Goal: Task Accomplishment & Management: Manage account settings

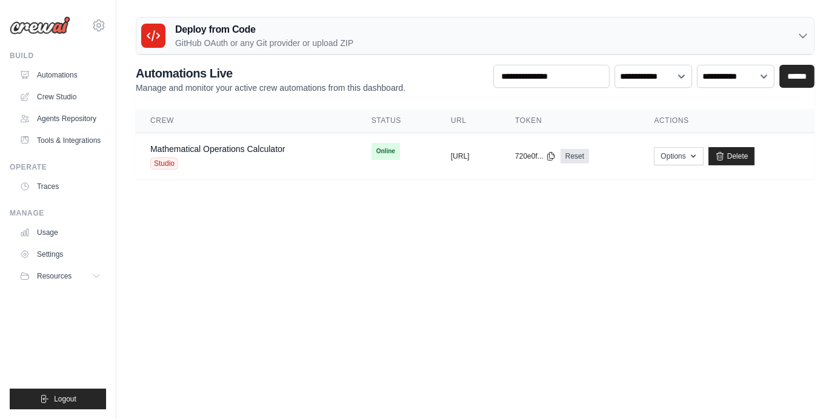
click at [90, 24] on div "adarsh.dn@ab-inbev.com Jet Skis Training - CrewAI Your organization Settings" at bounding box center [58, 19] width 96 height 39
click at [99, 26] on icon at bounding box center [99, 25] width 15 height 15
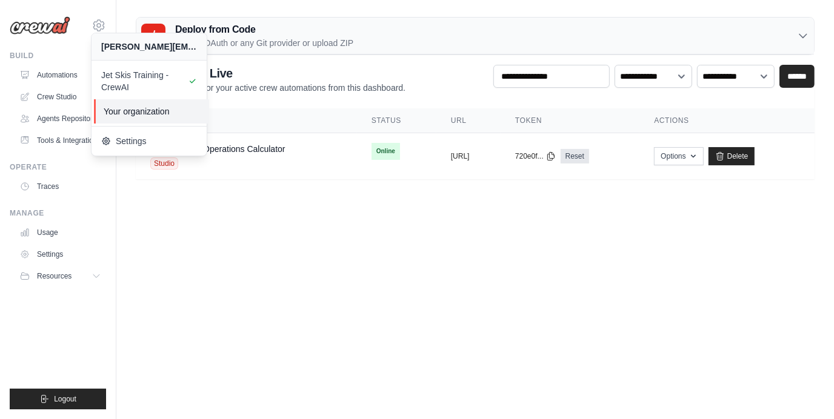
click at [139, 108] on span "Your organization" at bounding box center [152, 111] width 96 height 12
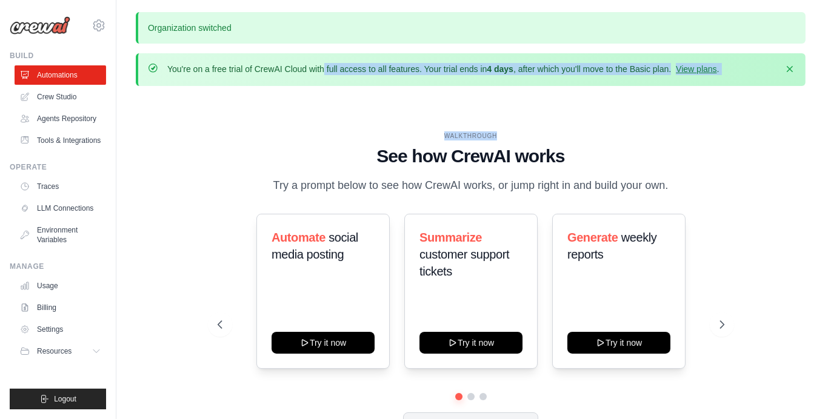
drag, startPoint x: 236, startPoint y: 67, endPoint x: 649, endPoint y: 90, distance: 413.4
click at [649, 90] on div "Organization switched You're on a free trial of CrewAI Cloud with full access t…" at bounding box center [470, 251] width 709 height 479
click at [646, 101] on div "WALKTHROUGH See how CrewAI works Try a prompt below to see how CrewAI works, or…" at bounding box center [471, 293] width 670 height 395
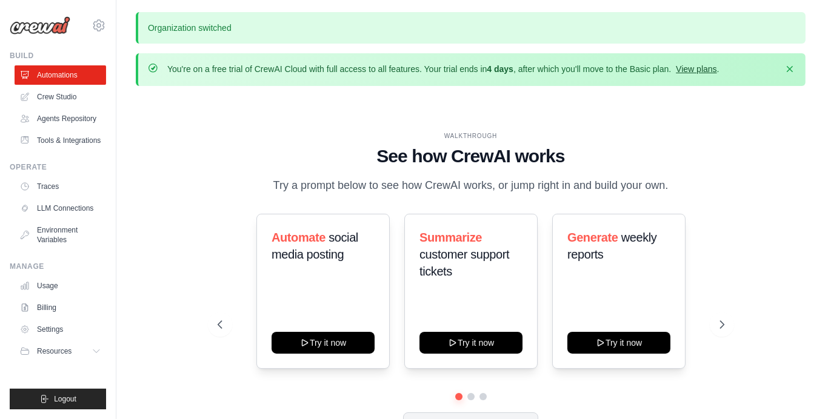
click at [704, 68] on link "View plans" at bounding box center [696, 69] width 41 height 10
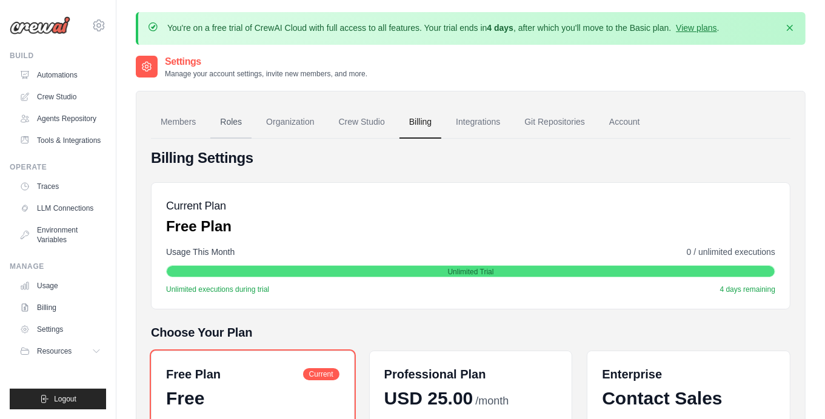
click at [251, 120] on link "Roles" at bounding box center [230, 122] width 41 height 33
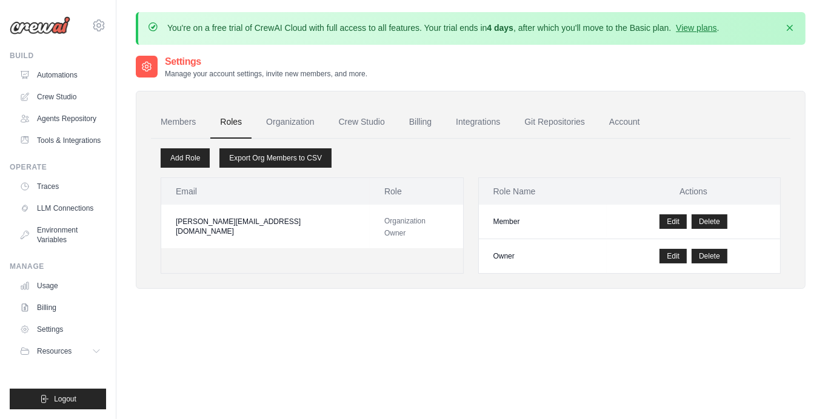
click at [243, 121] on link "Roles" at bounding box center [230, 122] width 41 height 33
click at [304, 118] on link "Organization" at bounding box center [289, 122] width 67 height 33
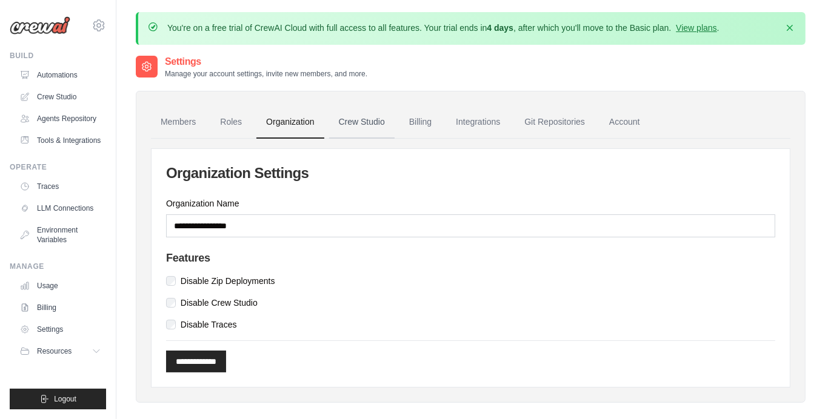
click at [365, 122] on link "Crew Studio" at bounding box center [361, 122] width 65 height 33
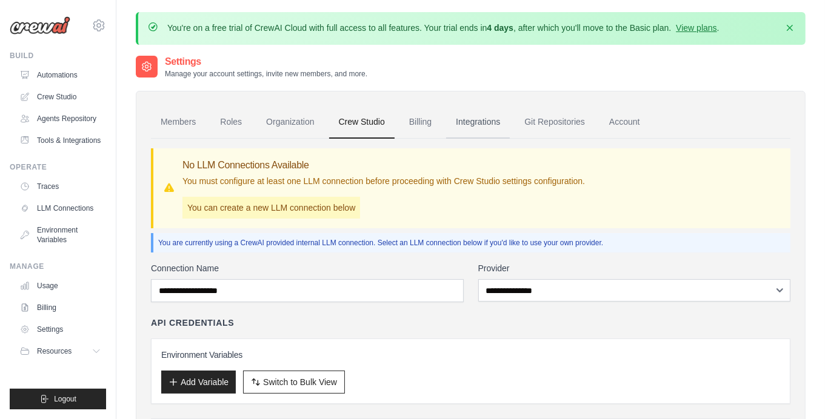
click at [470, 122] on link "Integrations" at bounding box center [478, 122] width 64 height 33
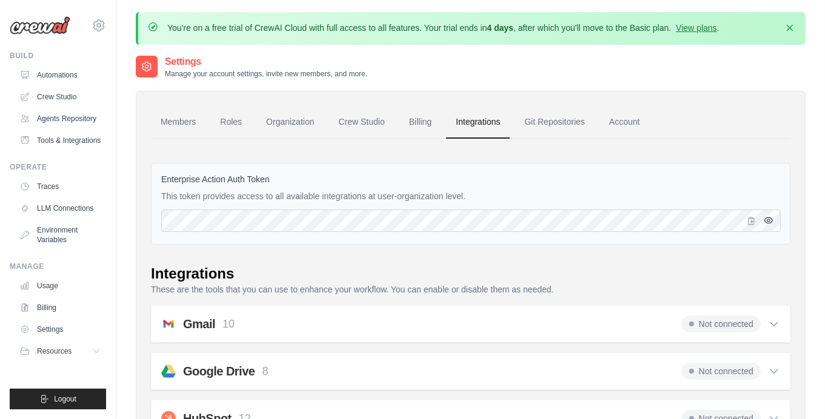
click at [769, 220] on icon "button" at bounding box center [768, 220] width 2 height 2
click at [769, 220] on icon "button" at bounding box center [769, 220] width 8 height 7
click at [387, 193] on p "This token provides access to all available integrations at user-organization l…" at bounding box center [470, 196] width 619 height 12
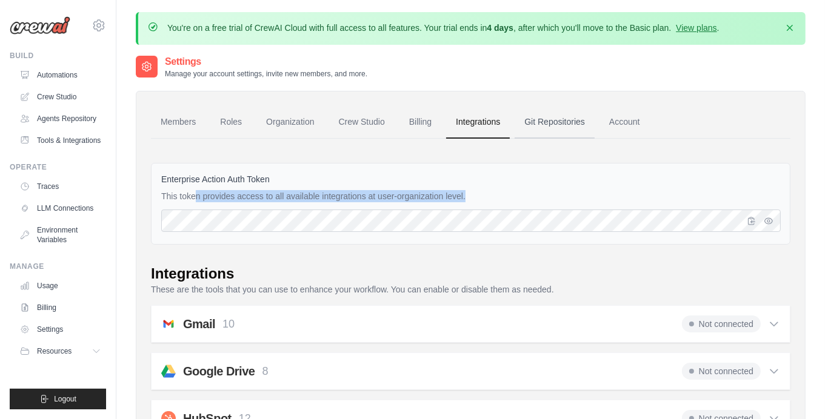
click at [534, 130] on link "Git Repositories" at bounding box center [555, 122] width 80 height 33
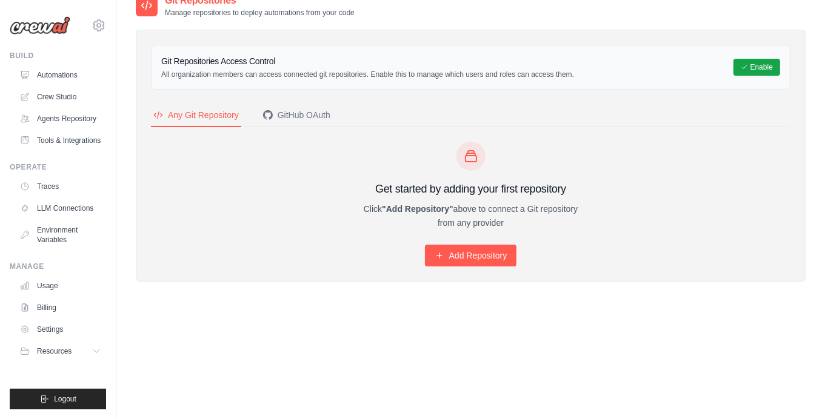
scroll to position [66, 0]
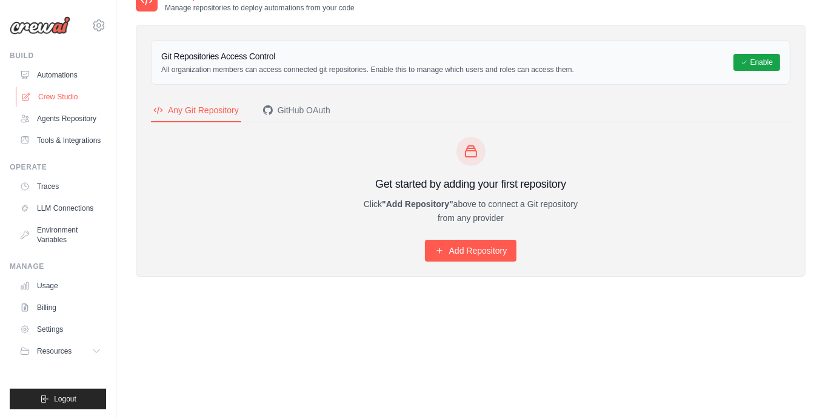
click at [61, 101] on link "Crew Studio" at bounding box center [62, 96] width 92 height 19
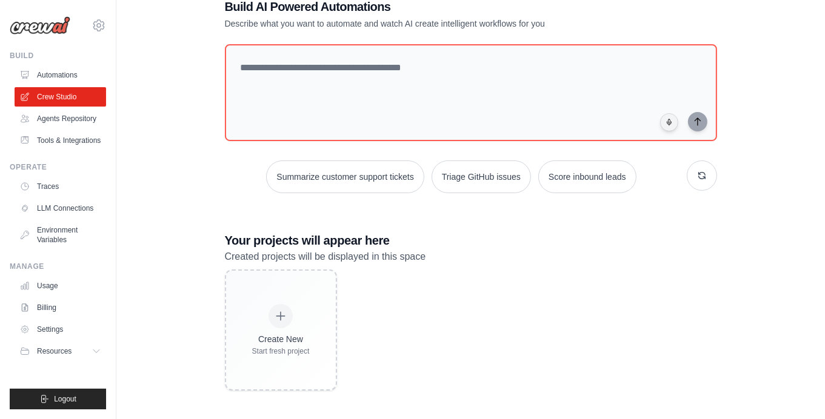
scroll to position [78, 0]
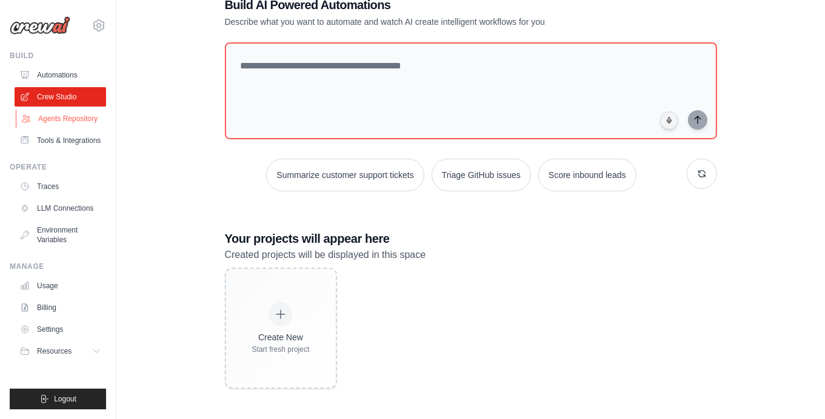
click at [74, 122] on link "Agents Repository" at bounding box center [62, 118] width 92 height 19
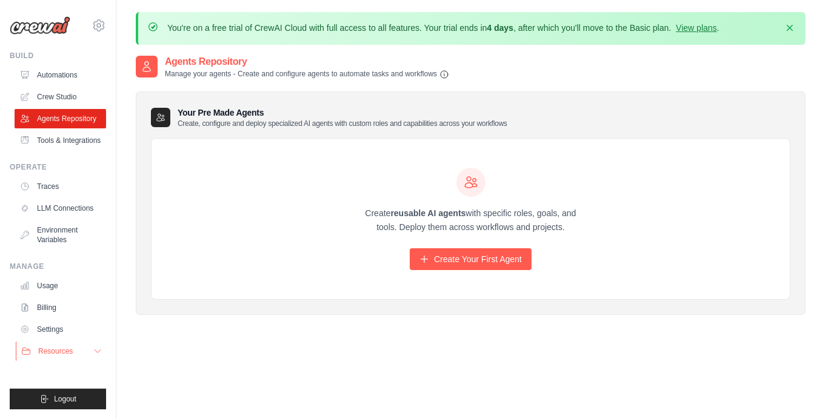
click at [104, 349] on button "Resources" at bounding box center [62, 351] width 92 height 19
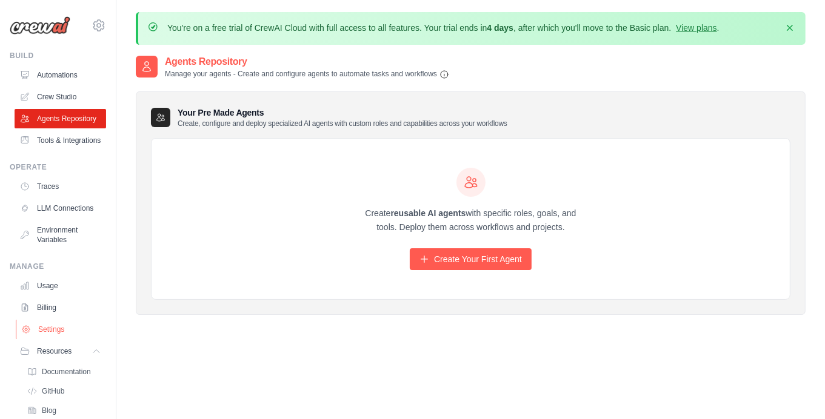
click at [53, 339] on link "Settings" at bounding box center [62, 329] width 92 height 19
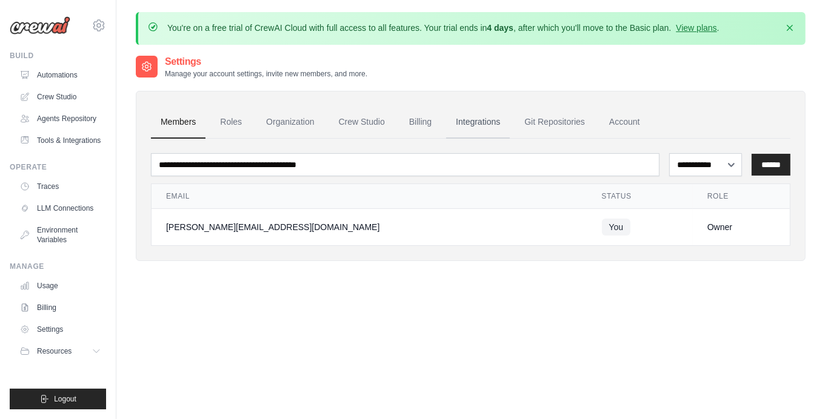
click at [472, 125] on link "Integrations" at bounding box center [478, 122] width 64 height 33
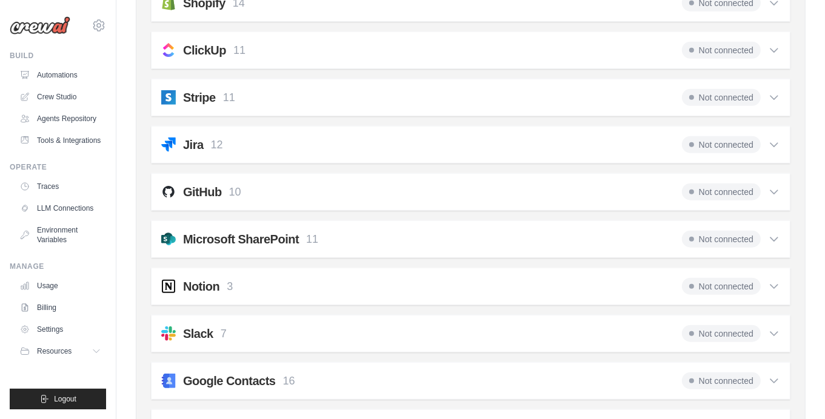
scroll to position [1091, 0]
